Goal: Navigation & Orientation: Find specific page/section

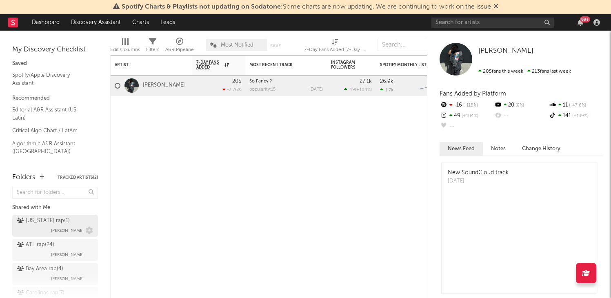
click at [36, 224] on div "[US_STATE] rap ( 1 )" at bounding box center [43, 221] width 53 height 10
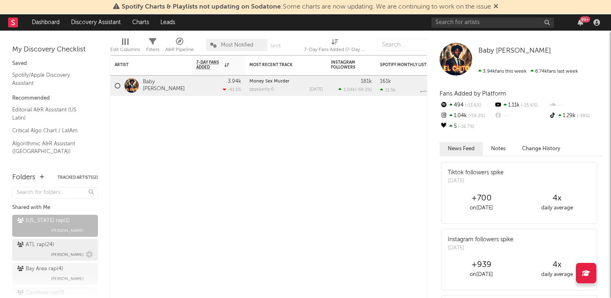
click at [49, 251] on div "ATL rap ( 24 ) [PERSON_NAME]" at bounding box center [55, 250] width 76 height 20
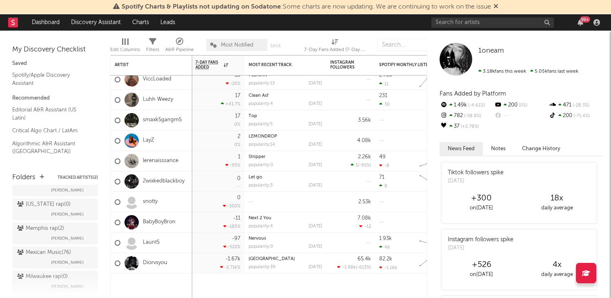
scroll to position [299, 0]
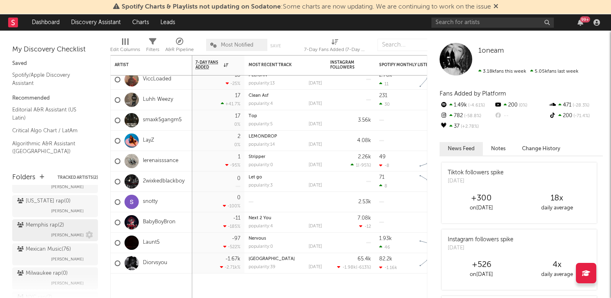
click at [37, 225] on div "Memphis rap ( 2 ) [PERSON_NAME]" at bounding box center [55, 230] width 76 height 20
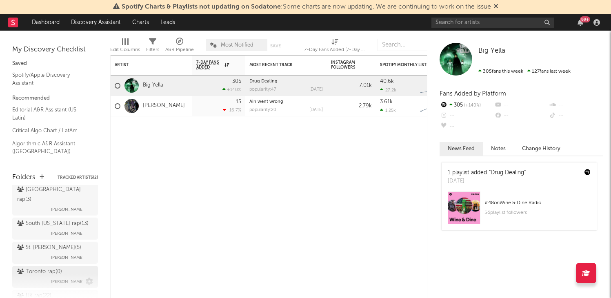
scroll to position [468, 0]
